Goal: Find specific page/section: Find specific page/section

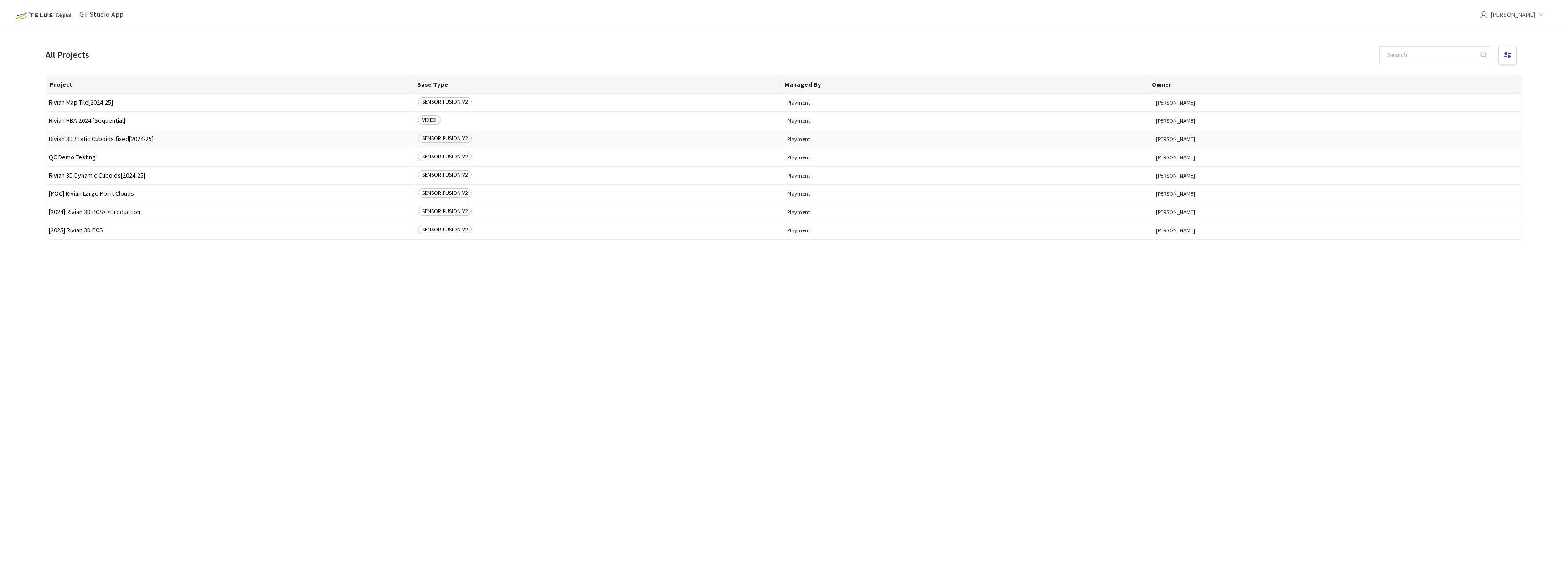
click at [114, 138] on span "Rivian 3D Static Cuboids fixed[2024-25]" at bounding box center [230, 139] width 363 height 7
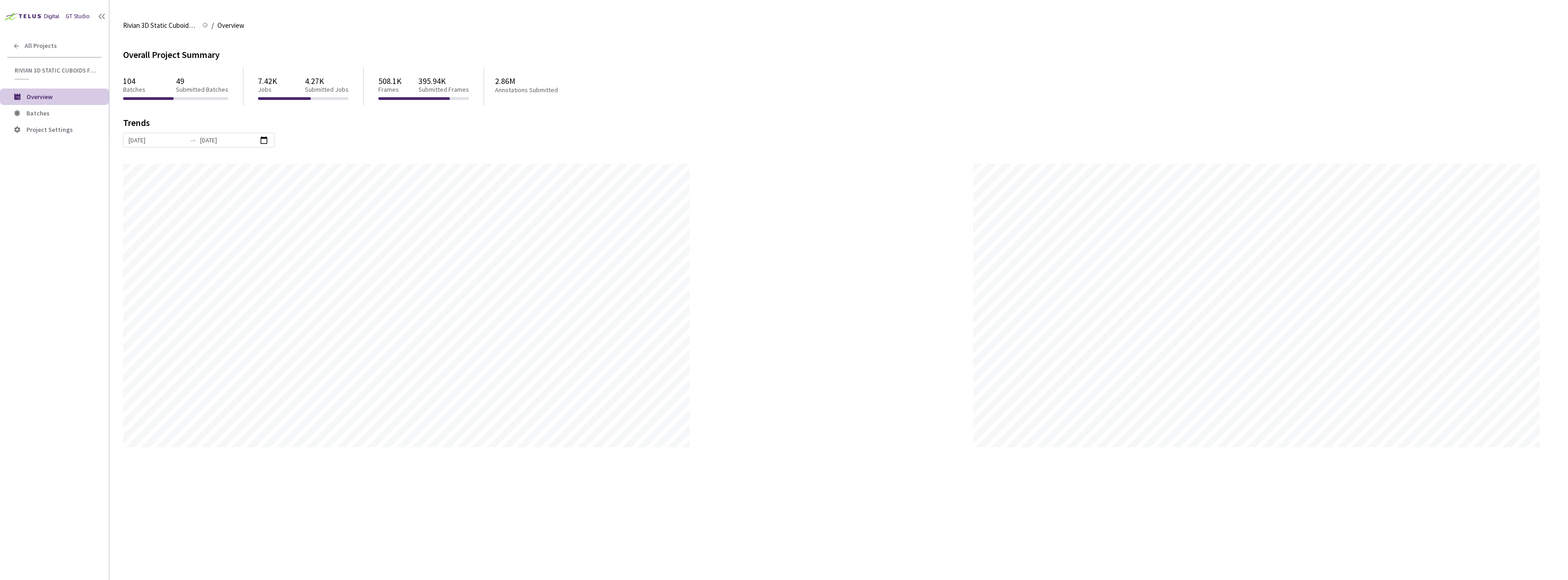
scroll to position [580, 1568]
click at [53, 117] on span "Batches" at bounding box center [63, 113] width 75 height 8
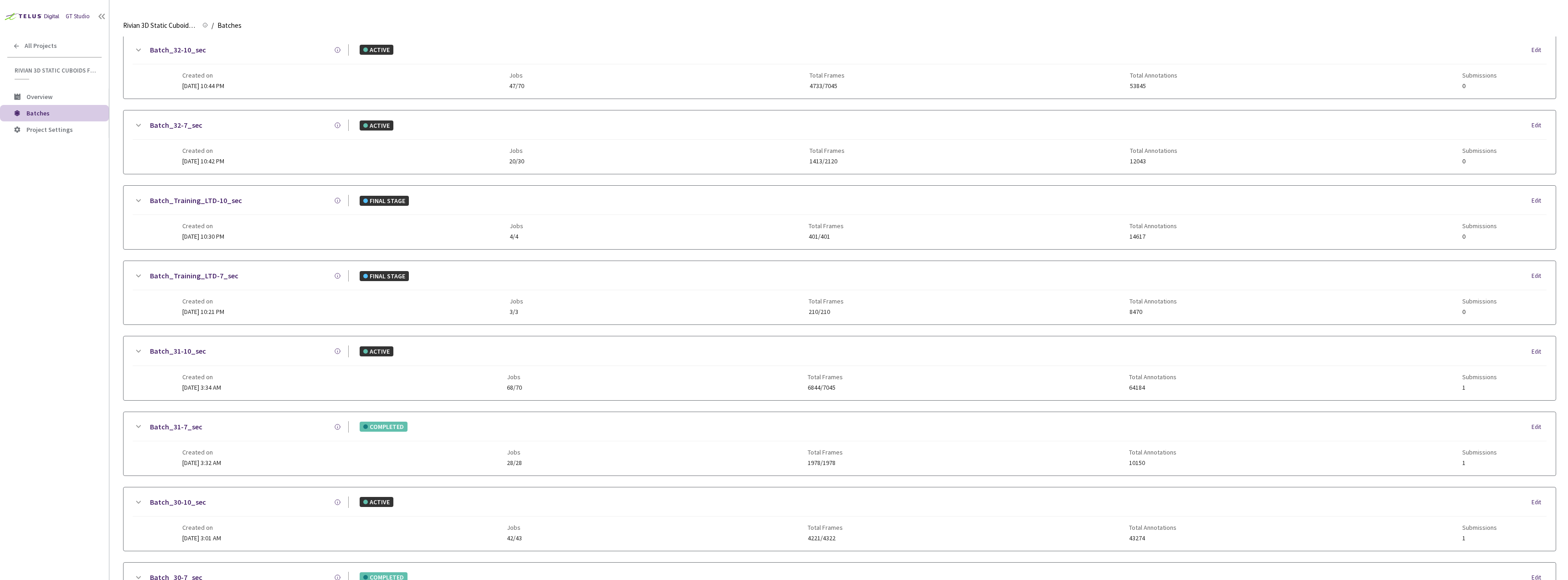
scroll to position [182, 0]
click at [207, 427] on div "Batch_31-7_sec" at bounding box center [245, 427] width 205 height 12
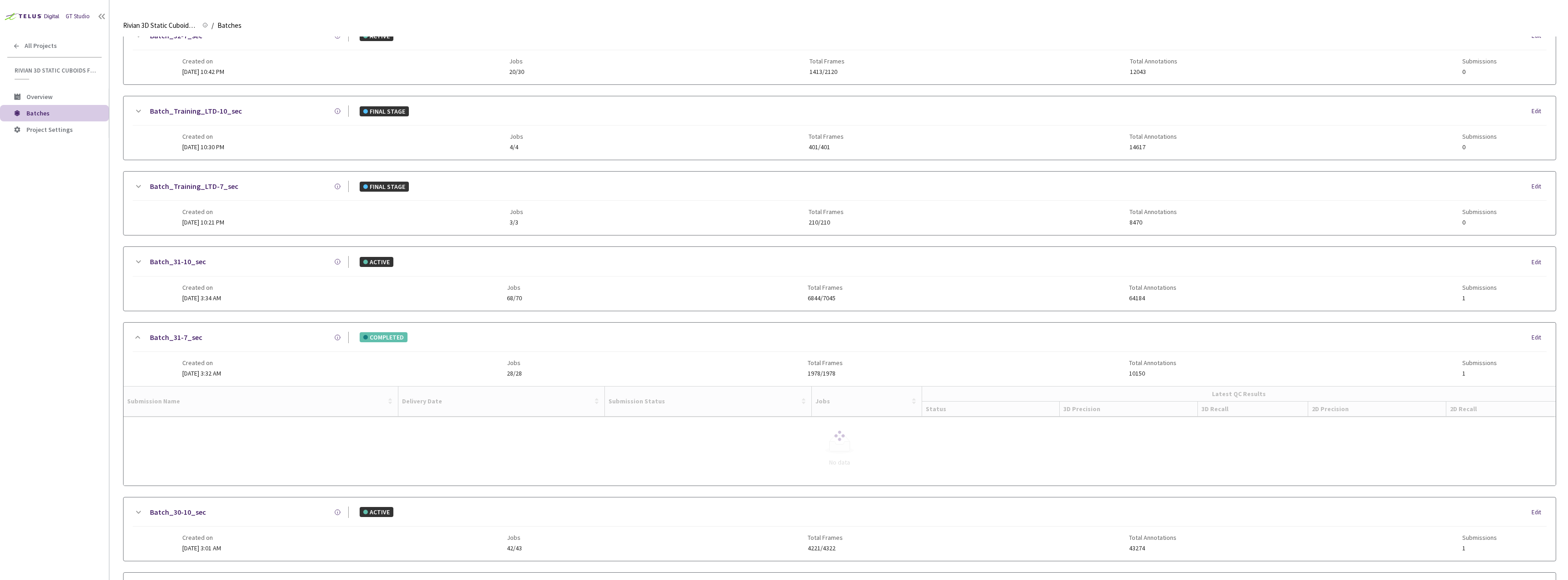
scroll to position [274, 0]
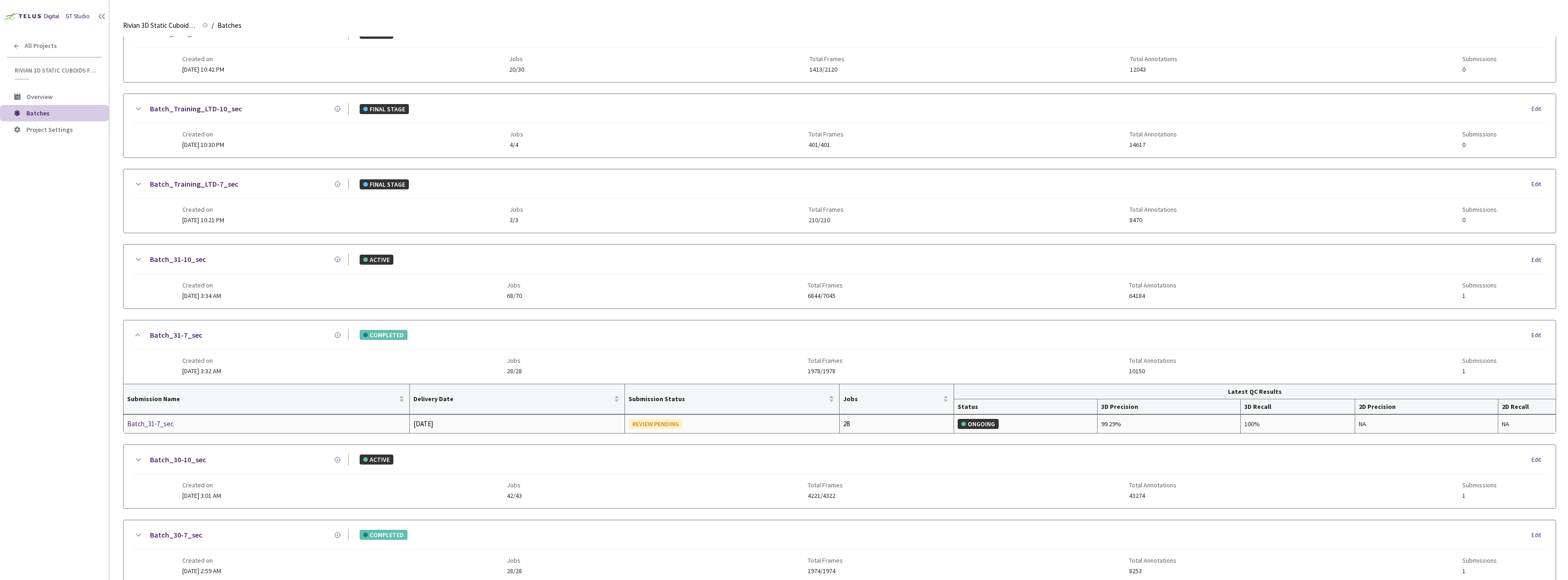
click at [179, 426] on div "Batch_31-7_sec" at bounding box center [175, 423] width 97 height 11
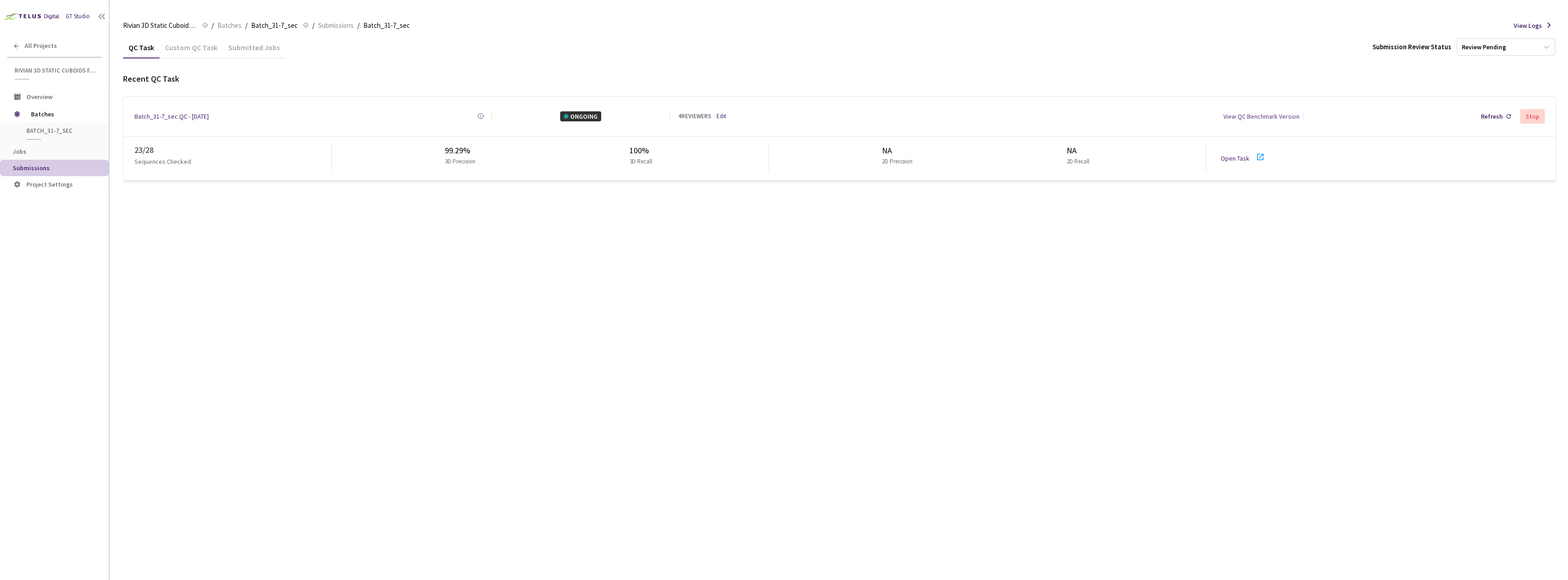
click at [1245, 156] on link "Open Task" at bounding box center [1235, 158] width 29 height 8
